Goal: Task Accomplishment & Management: Complete application form

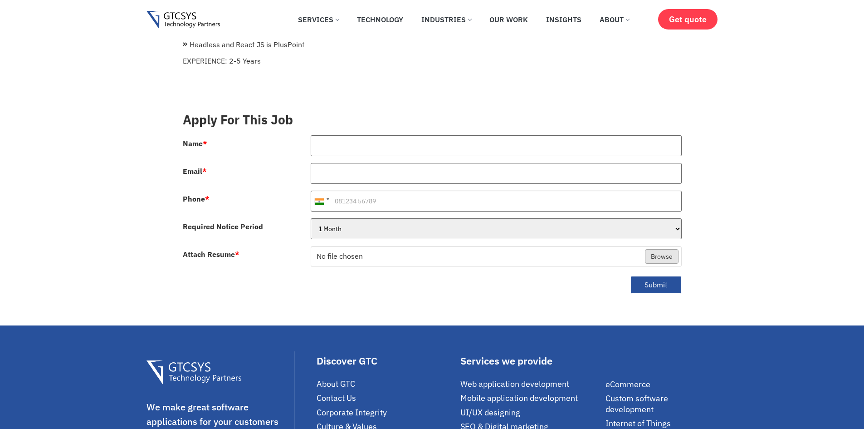
click at [369, 139] on input "Name *" at bounding box center [496, 145] width 371 height 21
type input "[PERSON_NAME]"
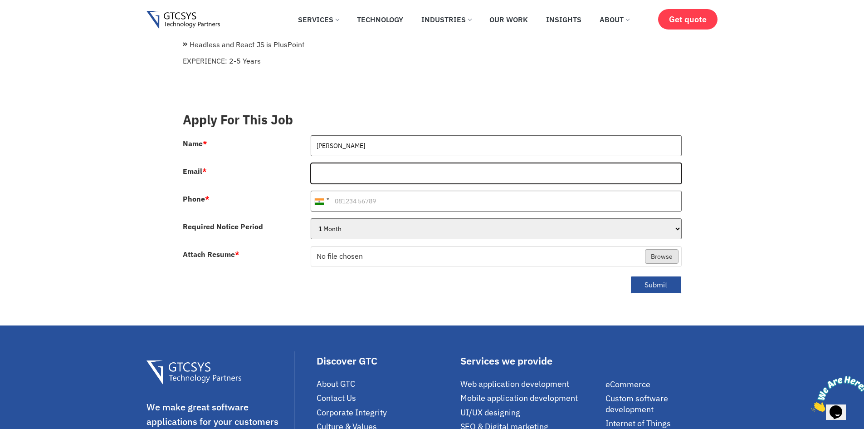
click at [393, 164] on input "Email *" at bounding box center [496, 173] width 371 height 21
type input "[EMAIL_ADDRESS][DOMAIN_NAME]"
click at [403, 197] on input "Phone *" at bounding box center [496, 201] width 371 height 21
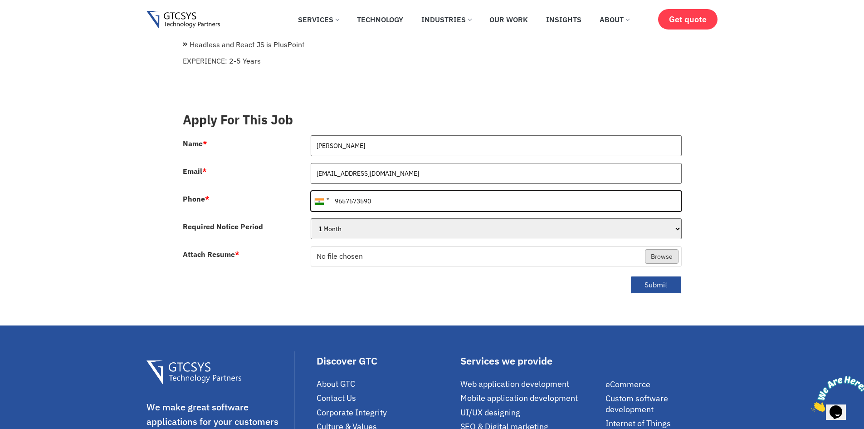
type input "9657573590"
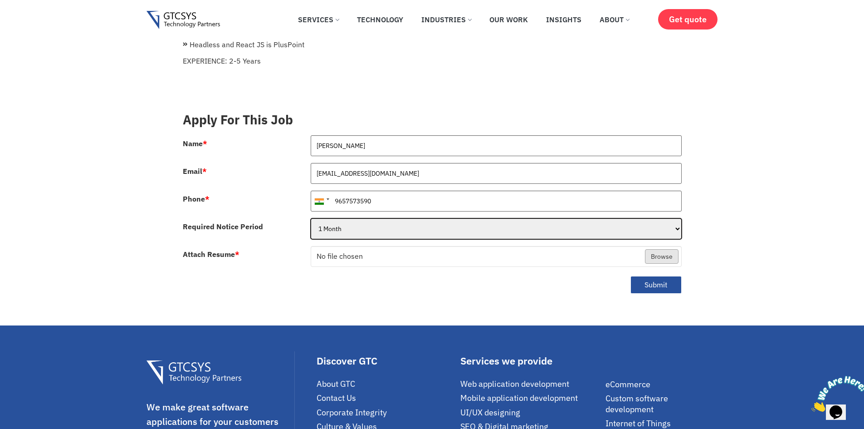
click at [408, 221] on select "1 Month 2 Months 3Months" at bounding box center [496, 228] width 371 height 21
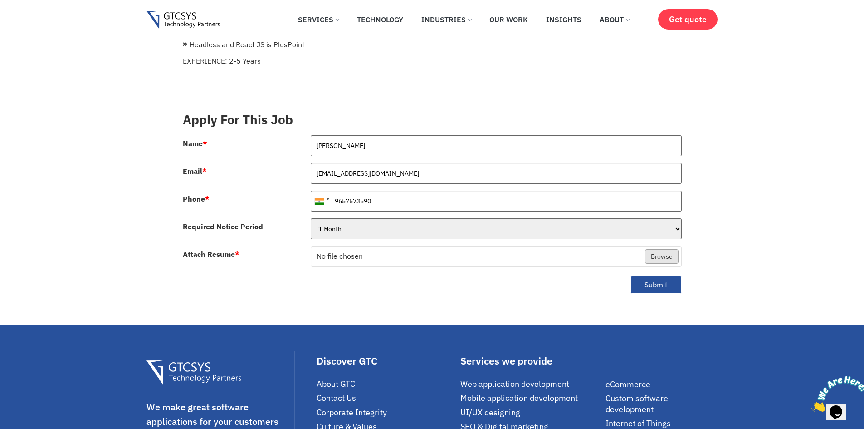
click at [297, 218] on div "Required Notice Period" at bounding box center [240, 225] width 128 height 14
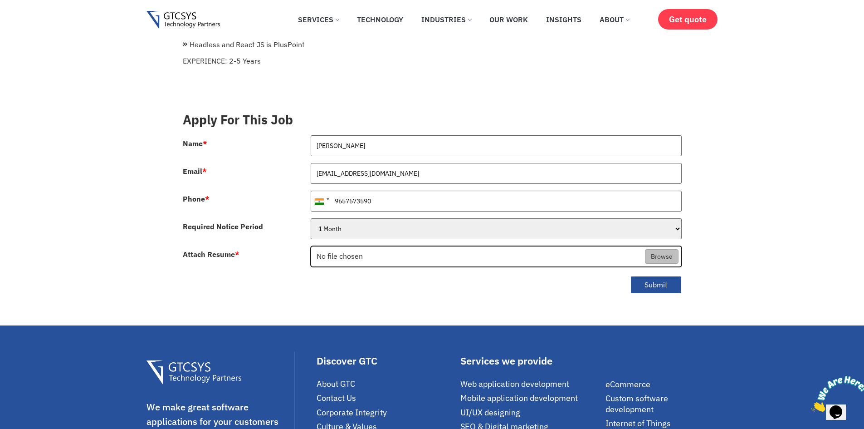
click at [348, 246] on input "Attach Resume *" at bounding box center [496, 256] width 370 height 21
type input "C:\fakepath\Resume - [PERSON_NAME] - PHP Web Developer.pdf"
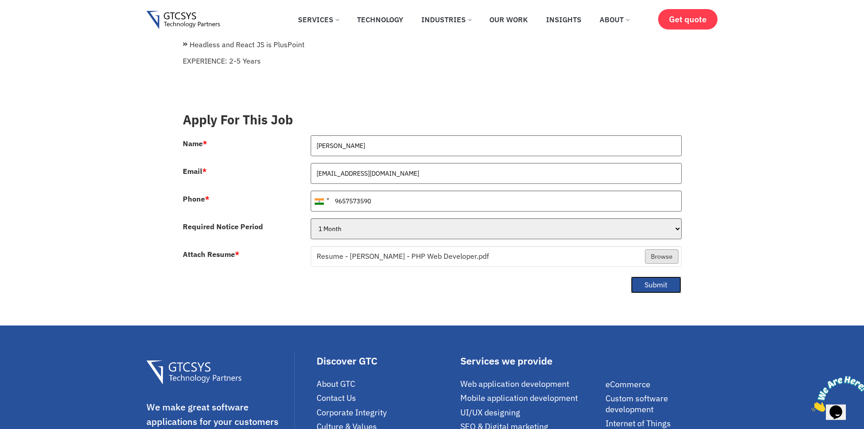
click at [645, 277] on button "Submit" at bounding box center [656, 285] width 51 height 18
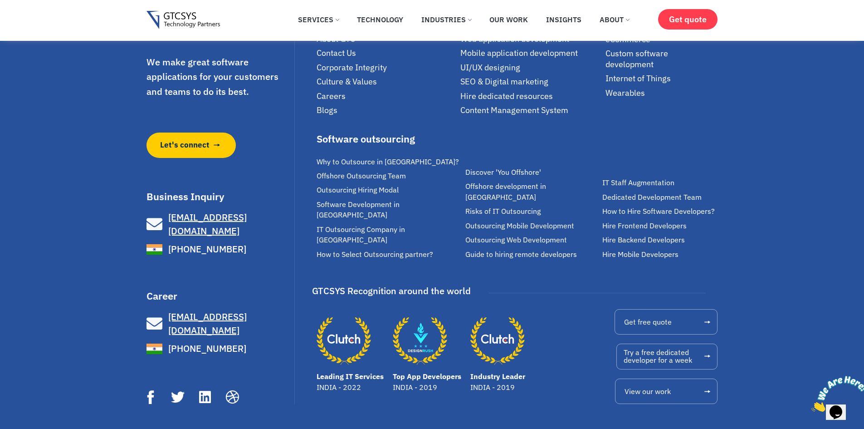
scroll to position [577, 0]
